Goal: Task Accomplishment & Management: Use online tool/utility

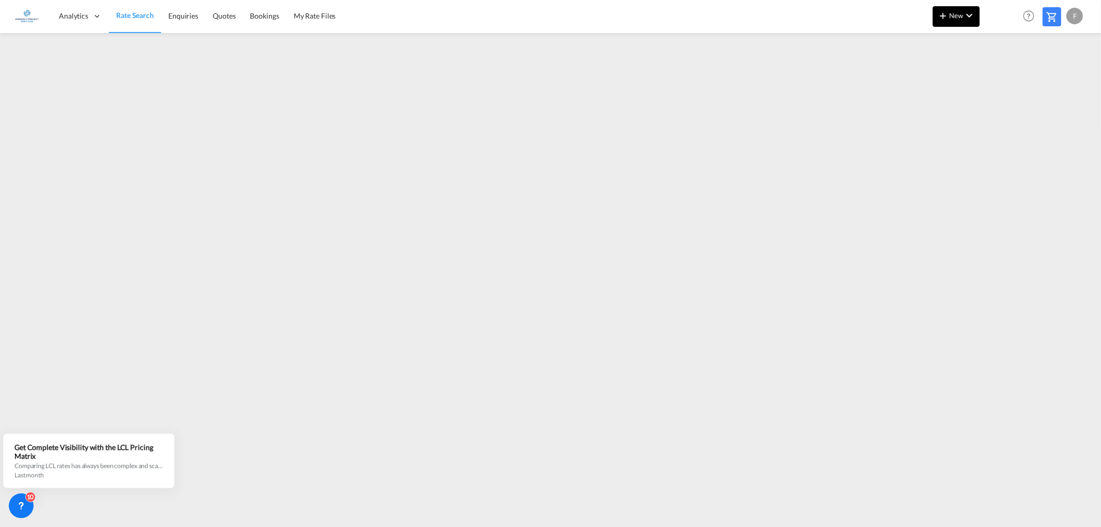
click at [962, 15] on span "New" at bounding box center [956, 15] width 39 height 8
click at [996, 74] on span "Ratesheet" at bounding box center [998, 77] width 11 height 21
click at [968, 17] on md-icon "icon-chevron-down" at bounding box center [969, 15] width 12 height 12
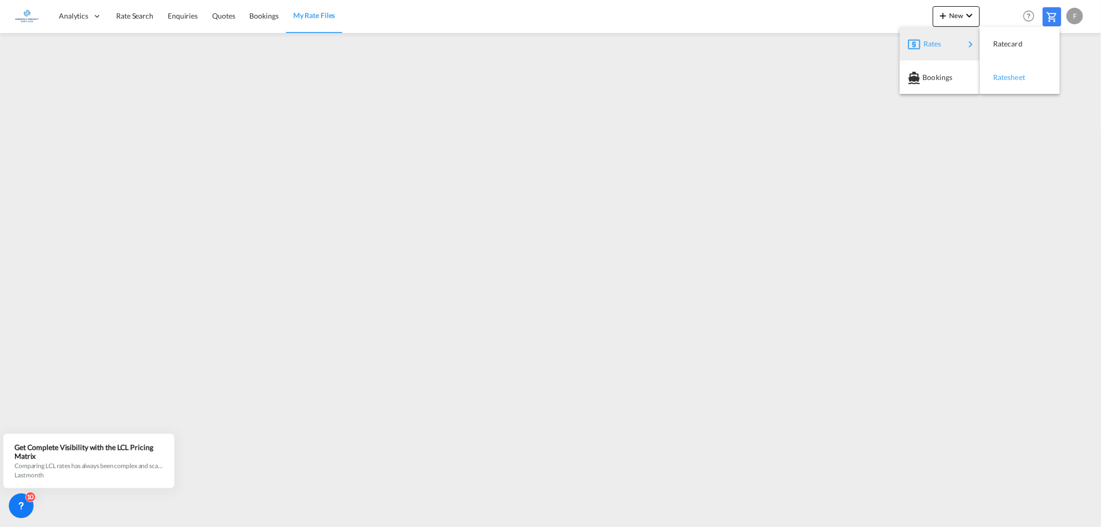
click at [994, 70] on span "Ratesheet" at bounding box center [998, 77] width 11 height 21
click at [126, 19] on span "Rate Search" at bounding box center [134, 15] width 37 height 9
